Goal: Find contact information: Obtain details needed to contact an individual or organization

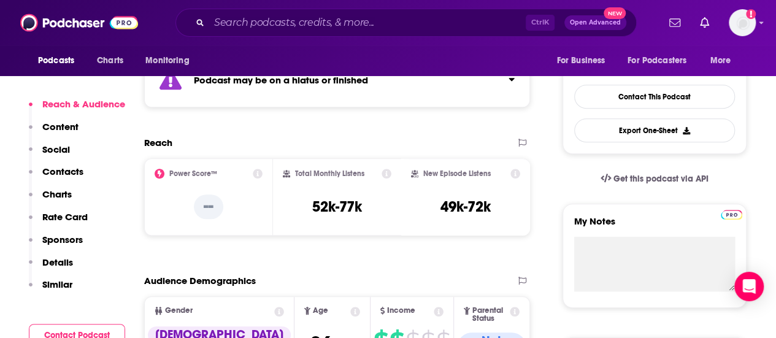
click at [63, 169] on p "Contacts" at bounding box center [62, 172] width 41 height 12
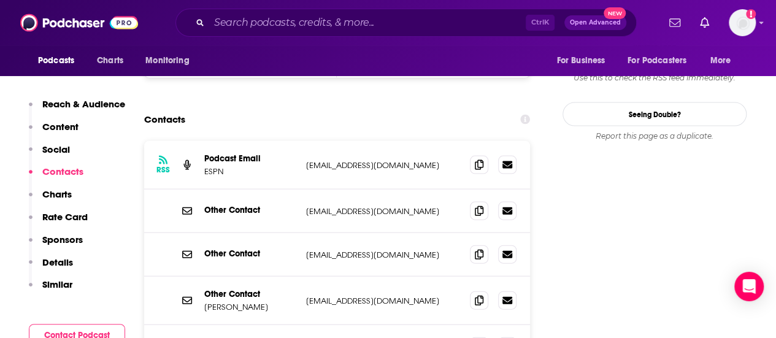
scroll to position [1250, 0]
click at [477, 294] on icon at bounding box center [479, 299] width 9 height 10
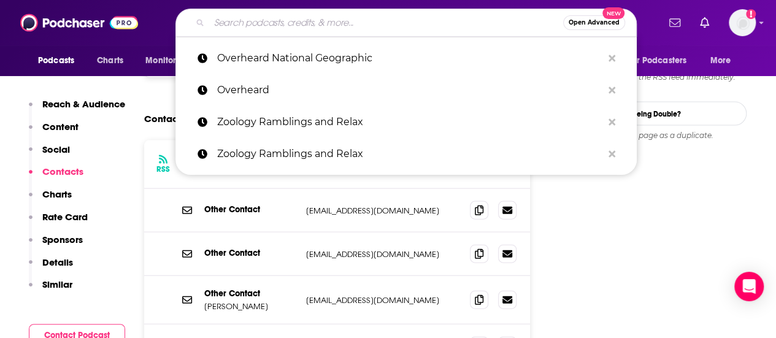
click at [372, 18] on input "Search podcasts, credits, & more..." at bounding box center [386, 23] width 354 height 20
paste input "ZSL Wild Science Podcast"
type input "ZSL Wild Science Podcast"
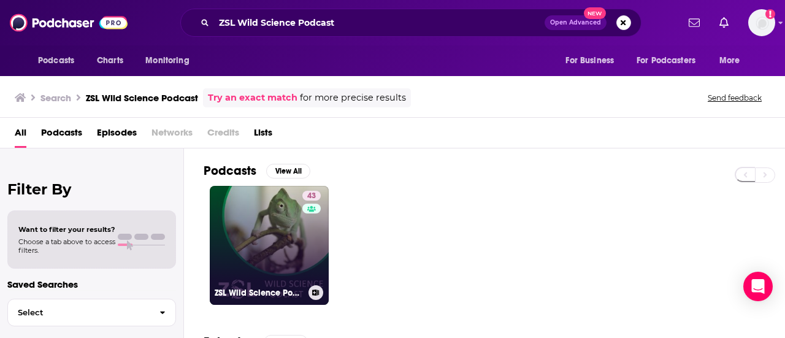
click at [273, 227] on link "43 ZSL Wild Science Podcast" at bounding box center [269, 245] width 119 height 119
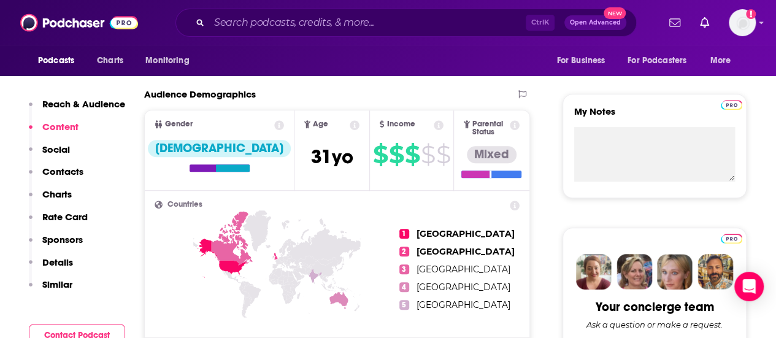
scroll to position [244, 0]
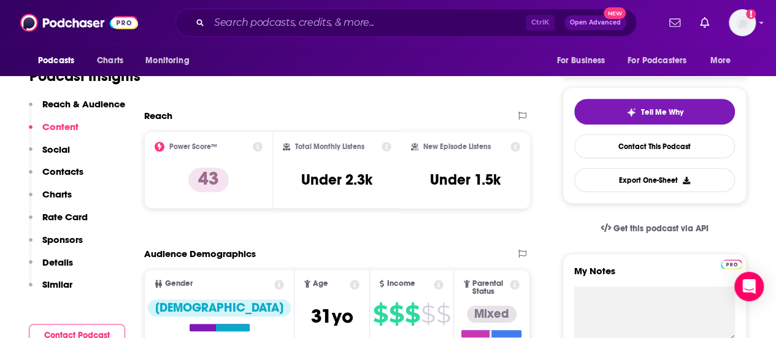
click at [74, 167] on p "Contacts" at bounding box center [62, 172] width 41 height 12
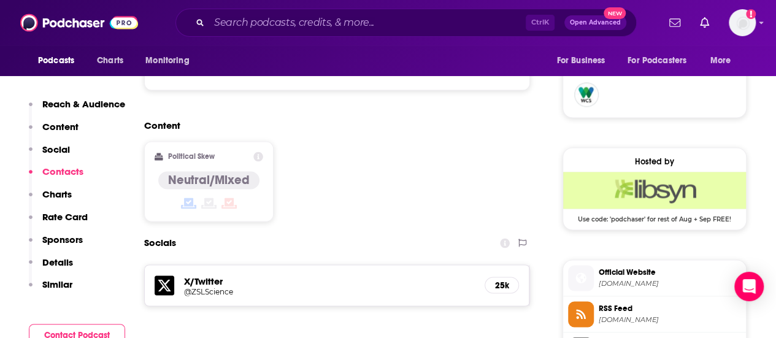
scroll to position [996, 0]
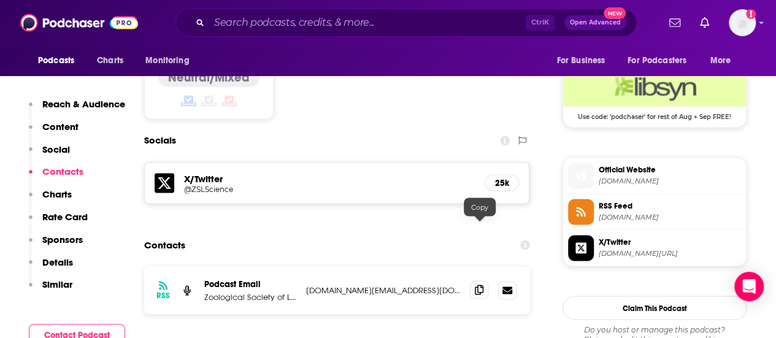
click at [483, 285] on icon at bounding box center [479, 290] width 9 height 10
